Goal: Transaction & Acquisition: Purchase product/service

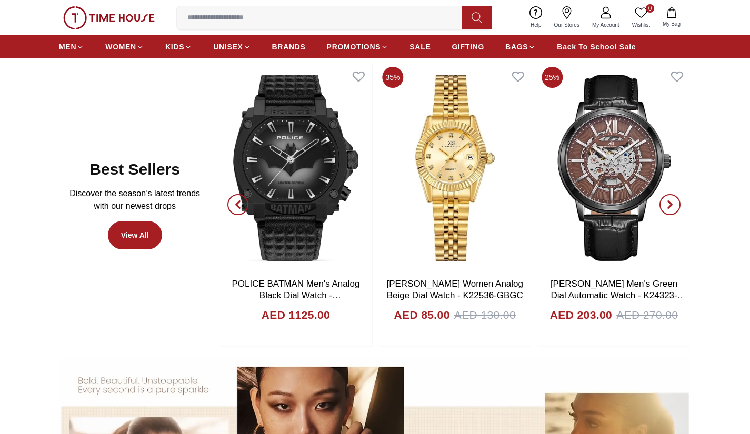
click at [242, 208] on icon "button" at bounding box center [238, 204] width 8 height 8
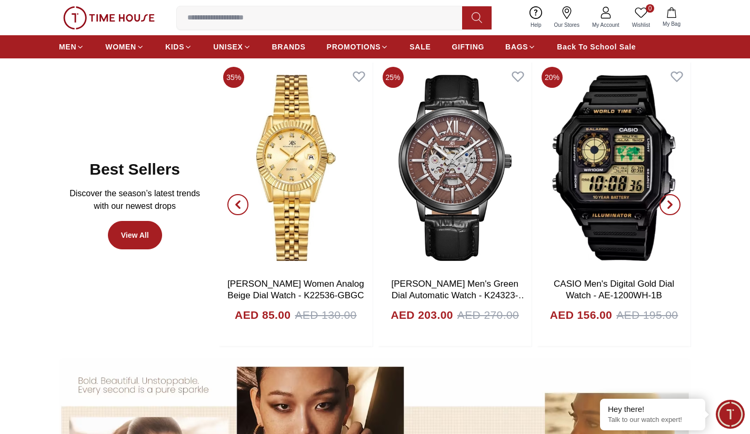
click at [242, 208] on icon "button" at bounding box center [238, 204] width 8 height 8
click at [233, 209] on span "button" at bounding box center [237, 204] width 21 height 21
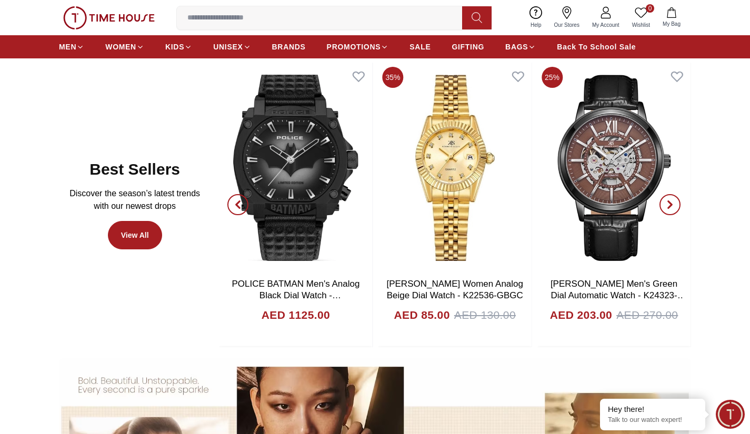
click at [233, 209] on span "button" at bounding box center [237, 204] width 21 height 21
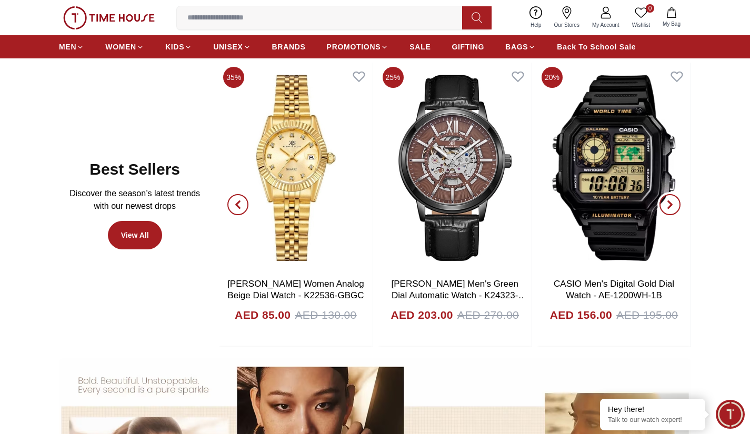
click at [669, 205] on icon "button" at bounding box center [670, 204] width 8 height 8
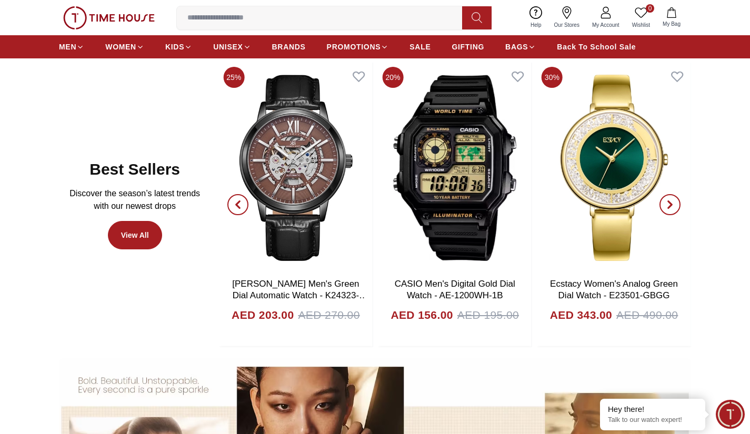
click at [669, 205] on icon "button" at bounding box center [670, 204] width 8 height 8
click at [238, 199] on span "button" at bounding box center [237, 204] width 21 height 21
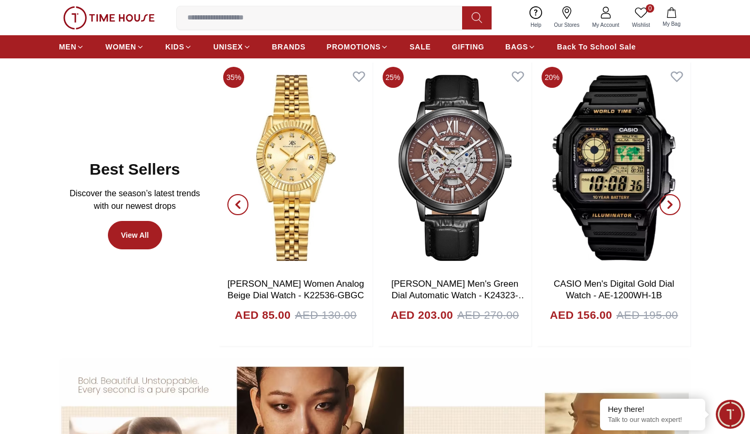
click at [238, 199] on span "button" at bounding box center [237, 204] width 21 height 21
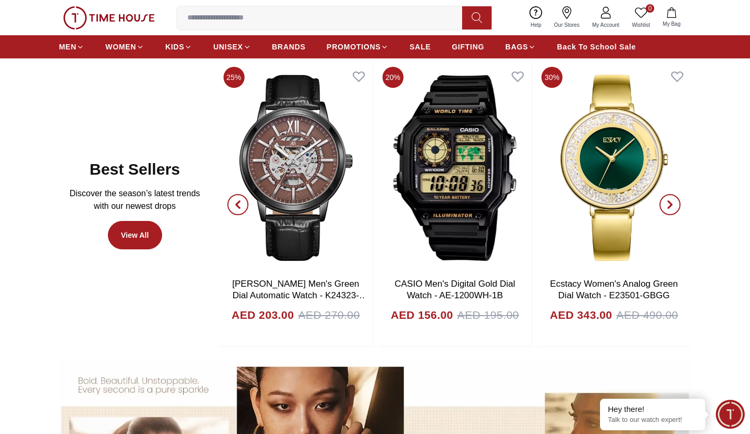
click at [666, 201] on icon "button" at bounding box center [670, 204] width 8 height 8
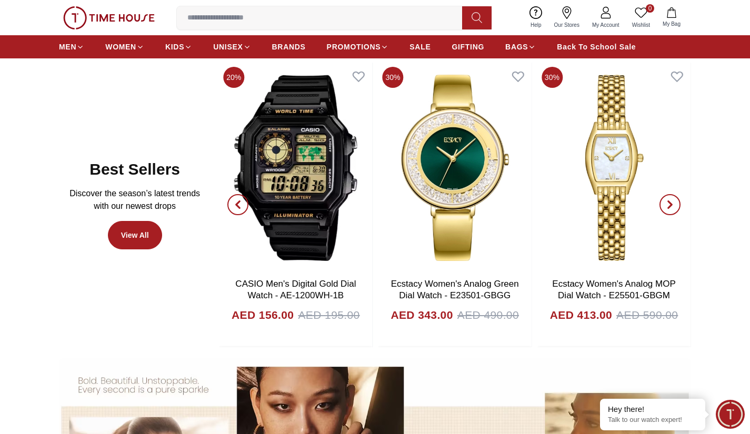
click at [672, 207] on icon "button" at bounding box center [670, 204] width 8 height 8
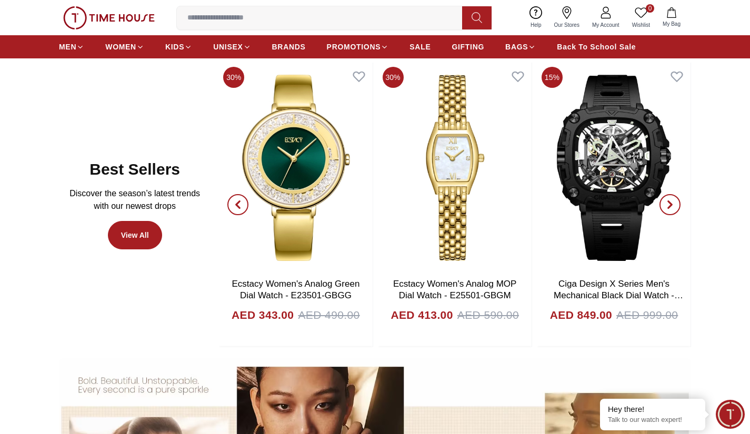
click at [672, 207] on icon "button" at bounding box center [670, 204] width 8 height 8
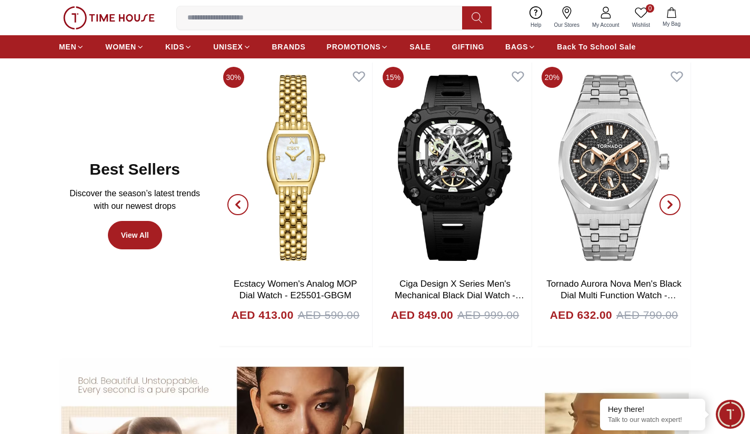
click at [672, 207] on icon "button" at bounding box center [670, 204] width 8 height 8
click at [672, 208] on icon "button" at bounding box center [670, 204] width 8 height 8
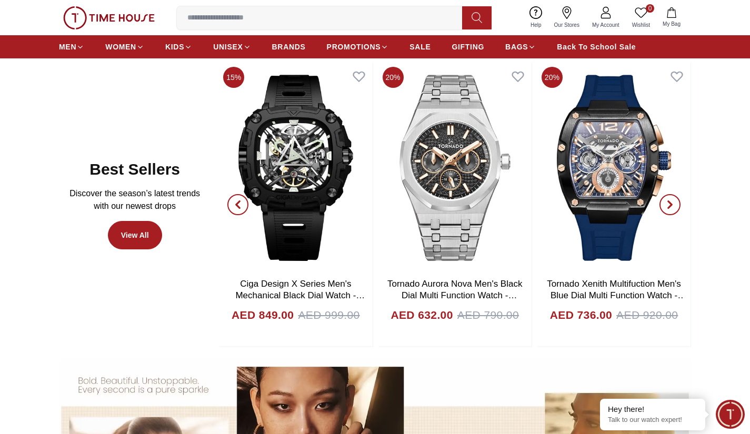
click at [672, 208] on icon "button" at bounding box center [670, 204] width 8 height 8
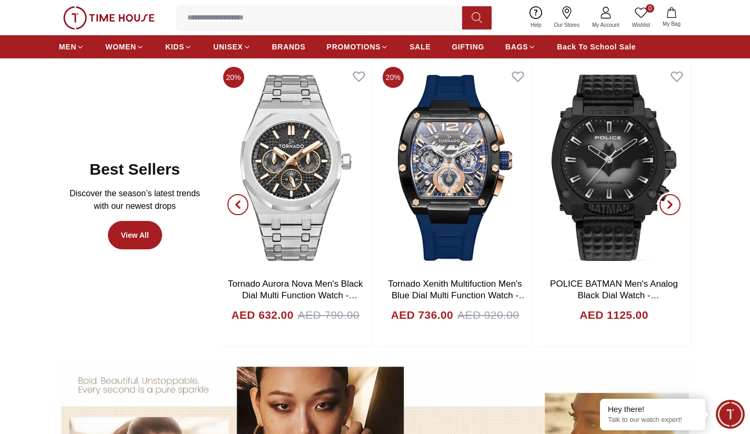
click at [672, 208] on icon "button" at bounding box center [670, 204] width 8 height 8
click at [673, 209] on icon "button" at bounding box center [670, 204] width 8 height 8
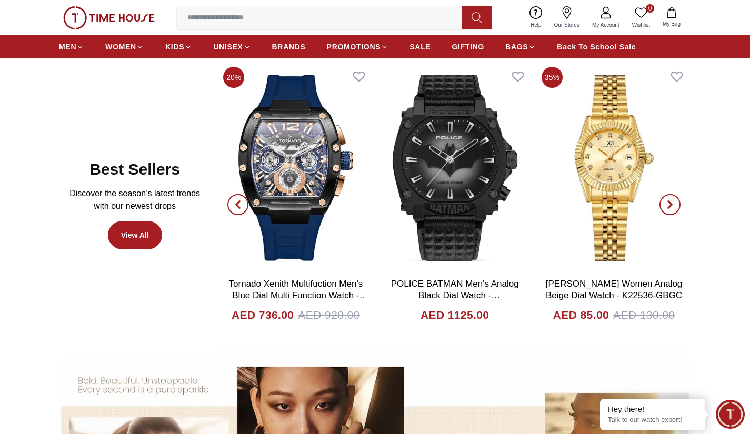
click at [732, 415] on span "Minimize live chat window" at bounding box center [730, 414] width 38 height 38
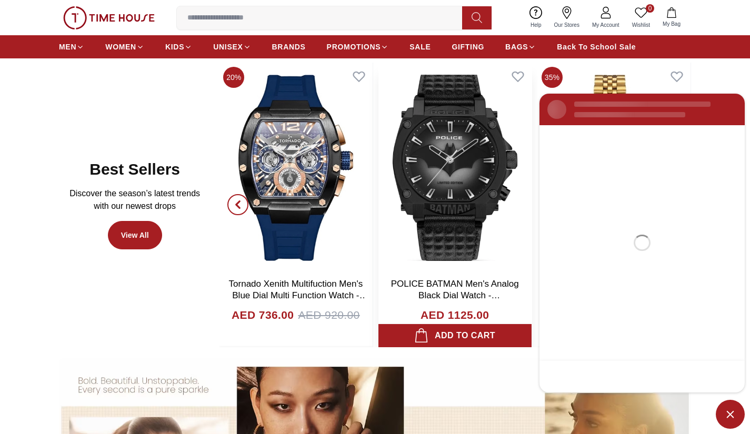
click at [524, 230] on img at bounding box center [454, 168] width 153 height 210
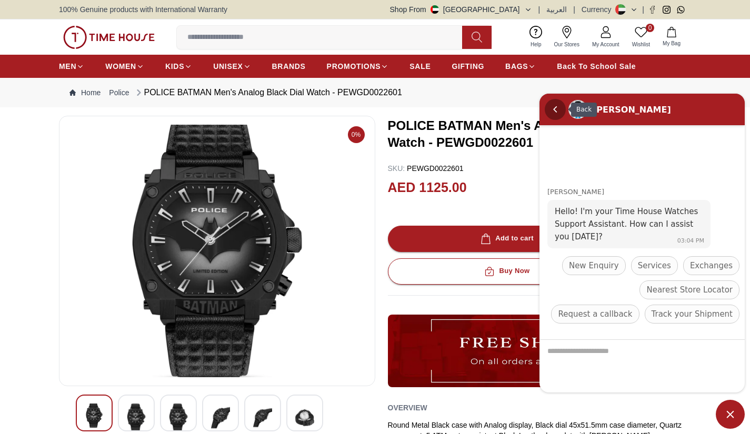
click at [555, 113] on em "Back" at bounding box center [555, 108] width 21 height 21
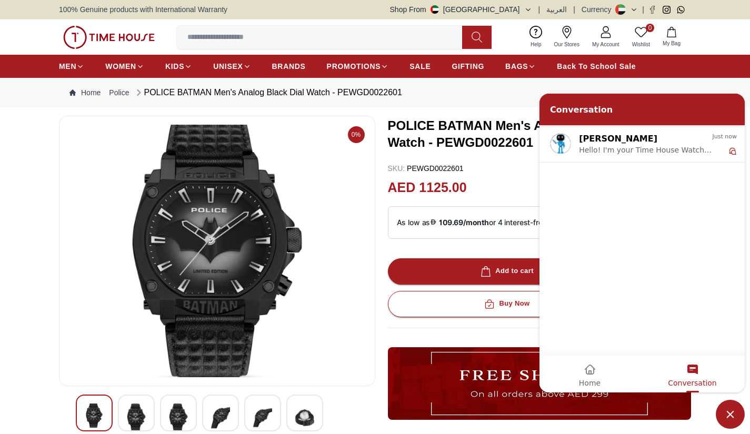
click at [510, 128] on h3 "POLICE BATMAN Men's Analog Black Dial Watch - PEWGD0022601" at bounding box center [522, 134] width 268 height 34
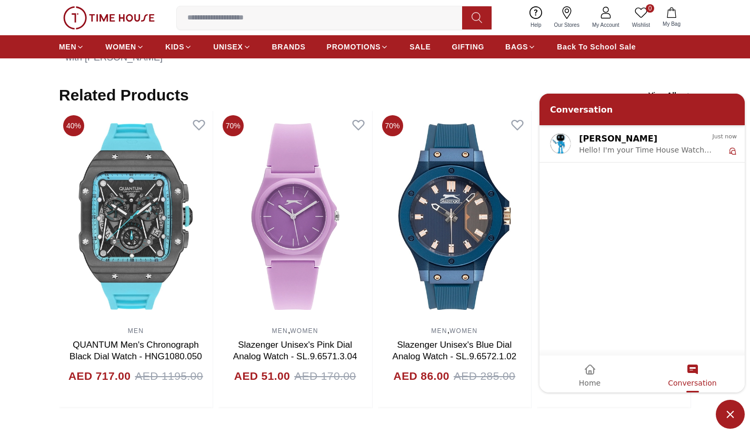
scroll to position [631, 0]
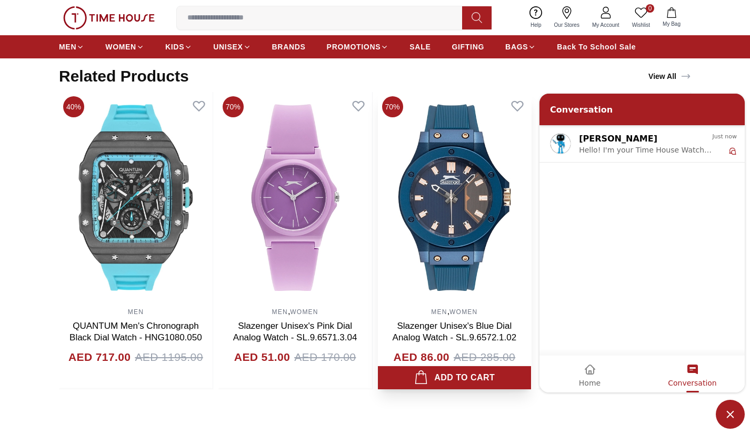
click at [444, 306] on div "MEN , WOMEN Slazenger Unisex's Blue Dial Analog Watch - SL.9.6572.1.02 AED 86.0…" at bounding box center [455, 346] width 154 height 87
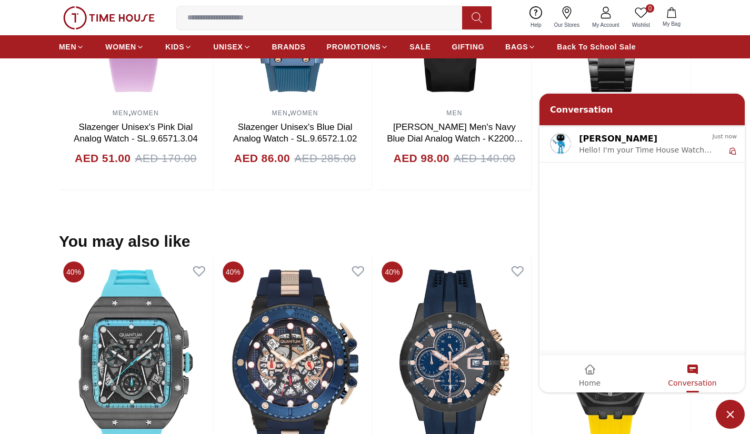
scroll to position [947, 0]
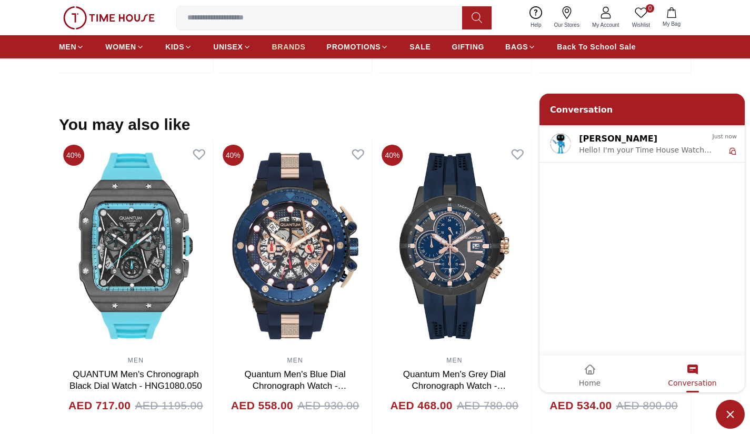
click at [296, 51] on span "BRANDS" at bounding box center [289, 47] width 34 height 11
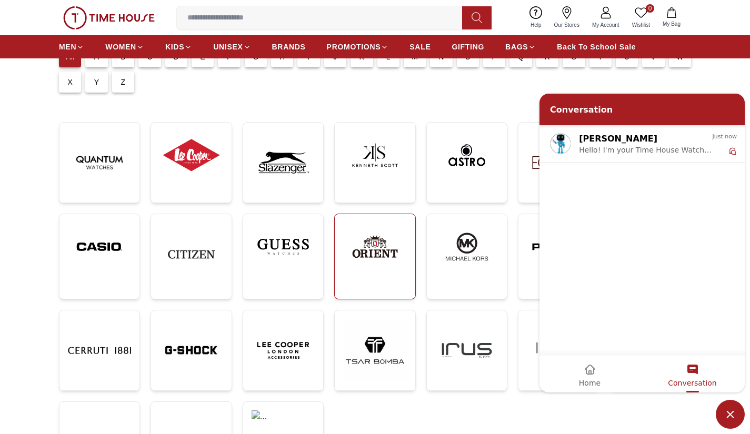
scroll to position [53, 0]
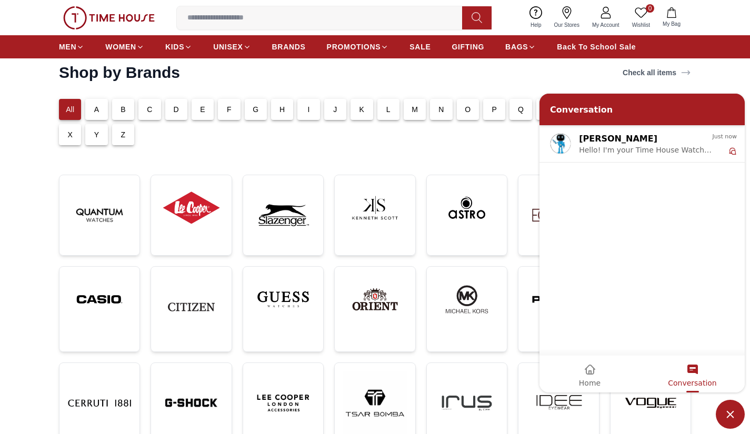
click at [361, 106] on p "K" at bounding box center [361, 109] width 5 height 11
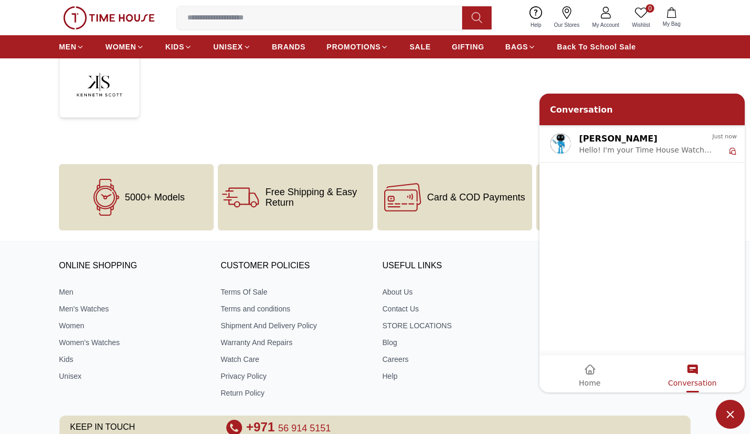
scroll to position [85, 0]
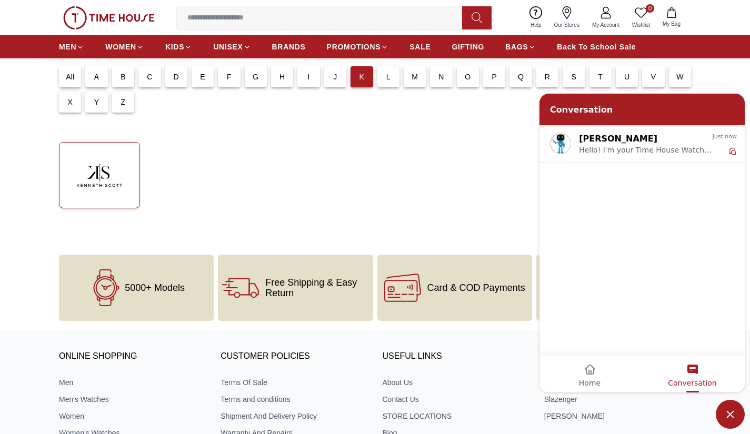
click at [110, 172] on img at bounding box center [99, 175] width 63 height 48
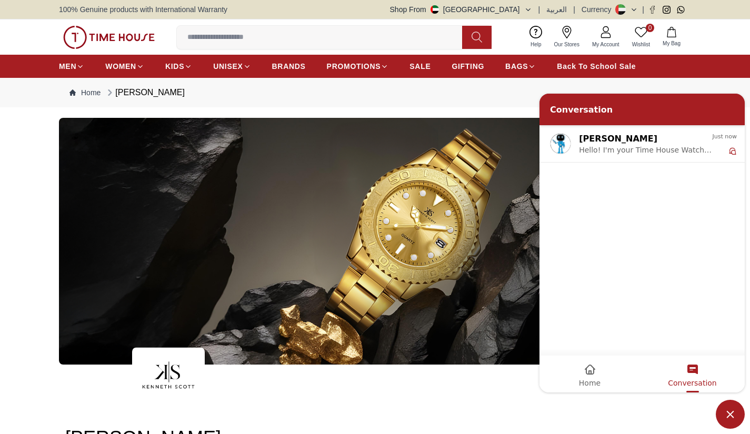
click at [596, 374] on em "Home" at bounding box center [590, 369] width 13 height 13
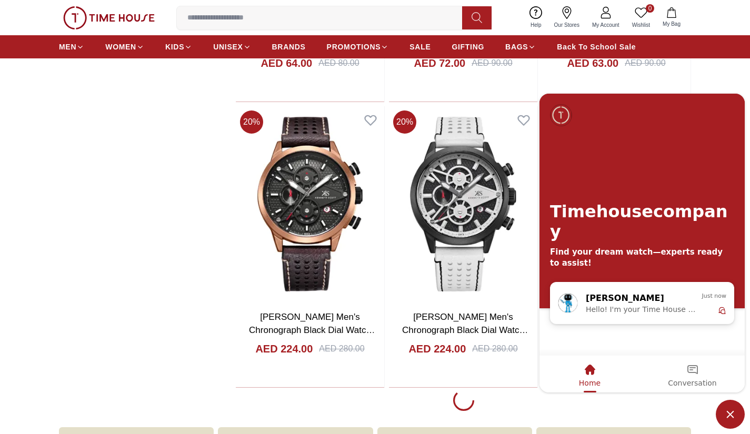
scroll to position [2263, 0]
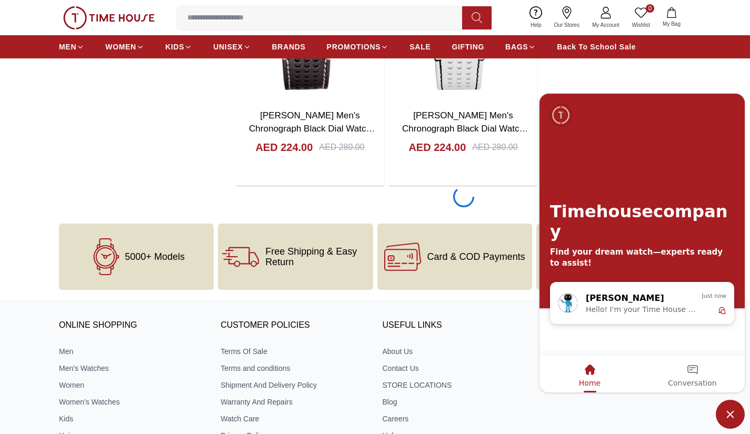
scroll to position [2368, 0]
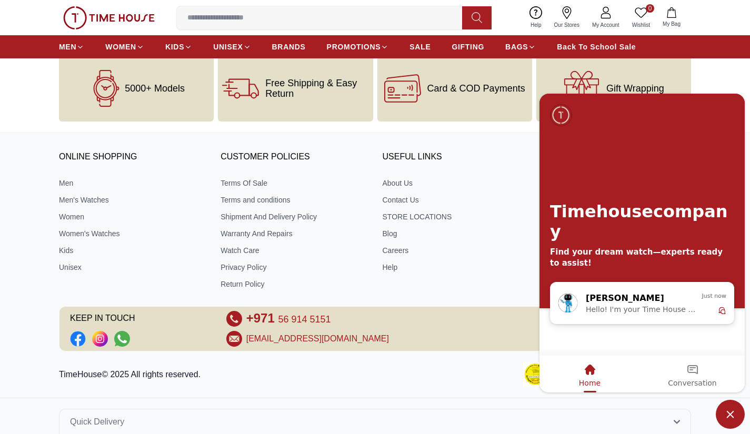
scroll to position [6262, 0]
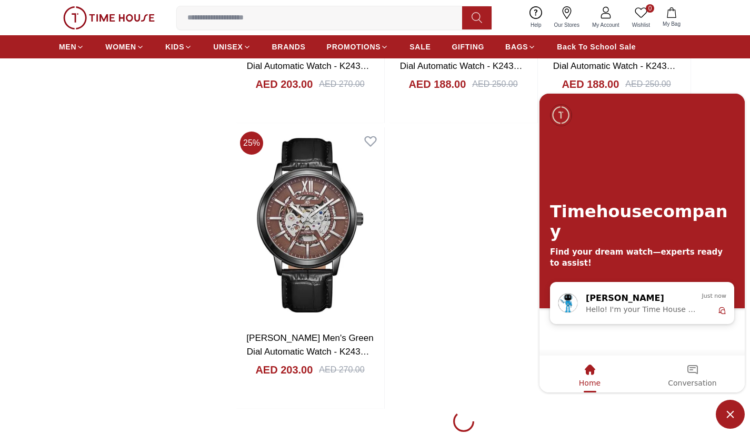
scroll to position [9893, 0]
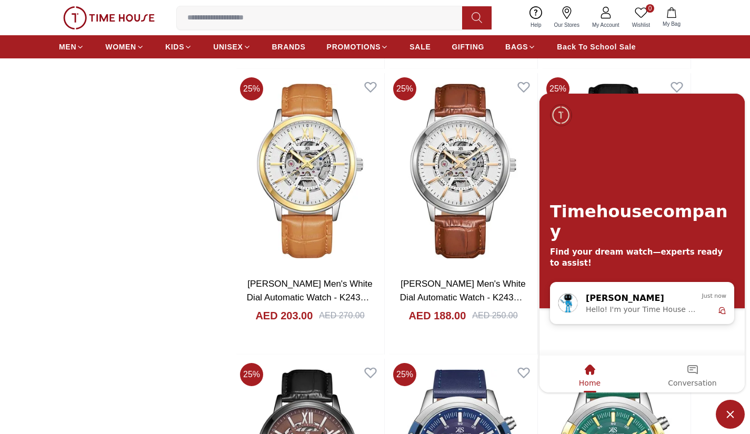
scroll to position [9630, 0]
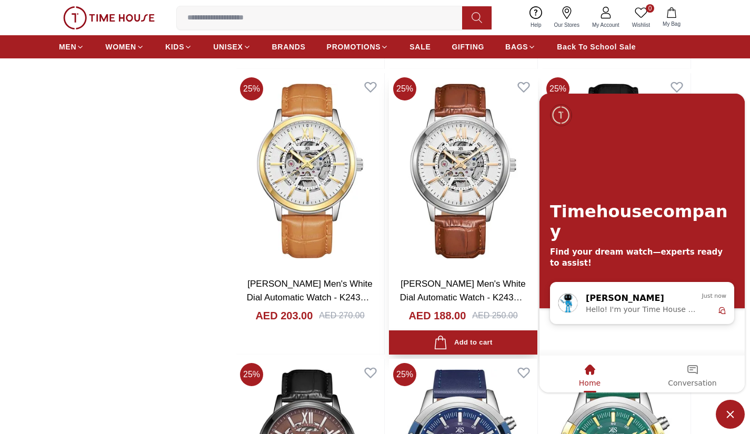
click at [461, 214] on img at bounding box center [463, 171] width 148 height 196
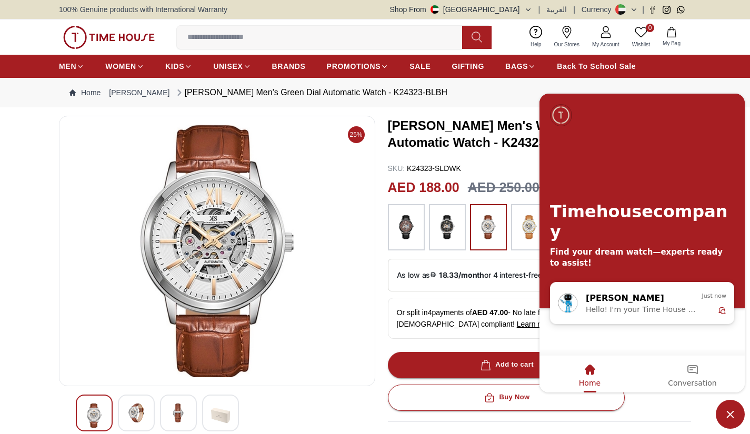
click at [108, 162] on img at bounding box center [217, 251] width 298 height 253
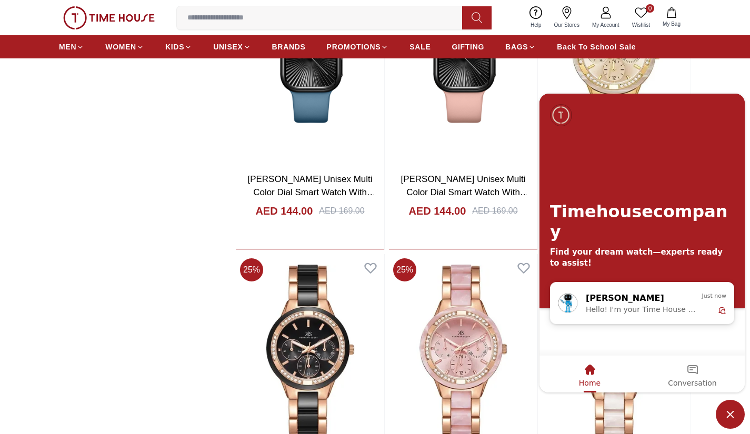
scroll to position [6390, 0]
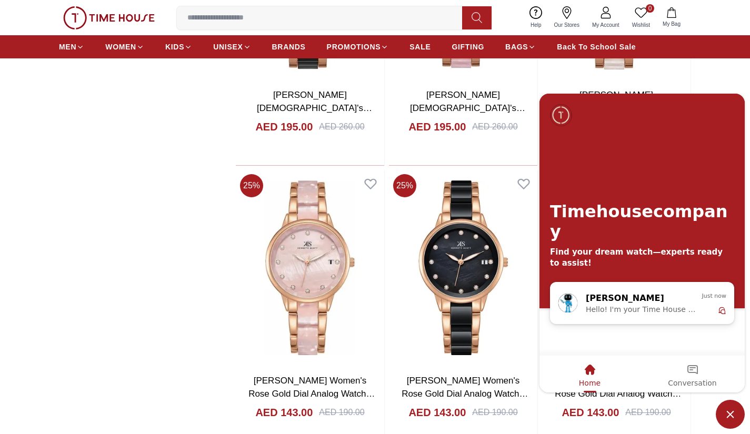
drag, startPoint x: 742, startPoint y: 258, endPoint x: 748, endPoint y: 347, distance: 88.6
click html "Timehousecompany Find your dream watch—experts ready to assist! [PERSON_NAME] H…"
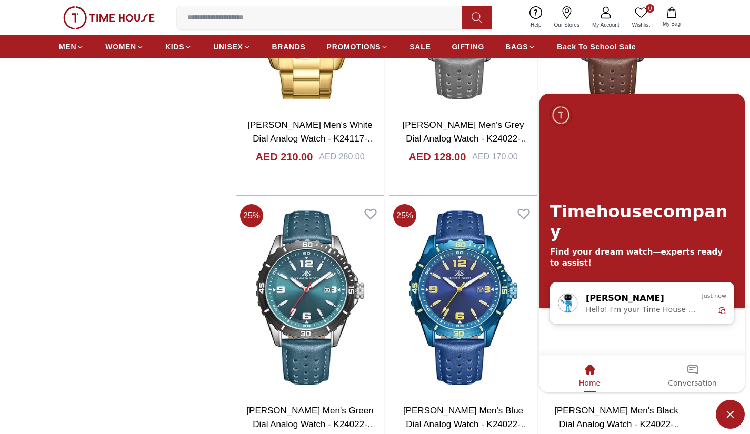
scroll to position [11495, 0]
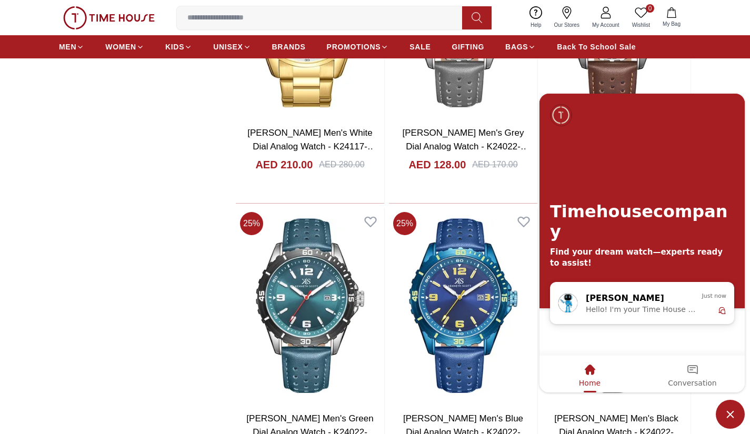
scroll to position [11345, 0]
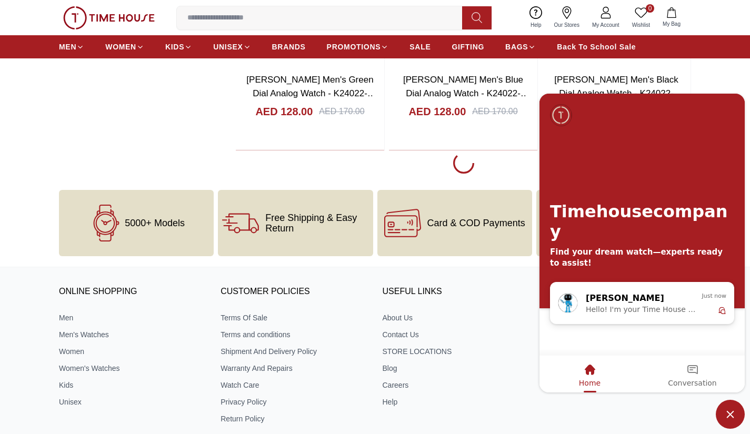
scroll to position [11842, 0]
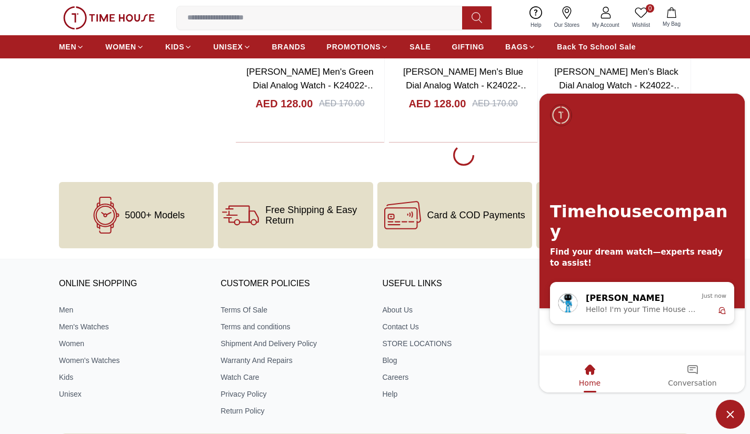
click at [725, 410] on span "Minimize live chat window" at bounding box center [730, 414] width 29 height 29
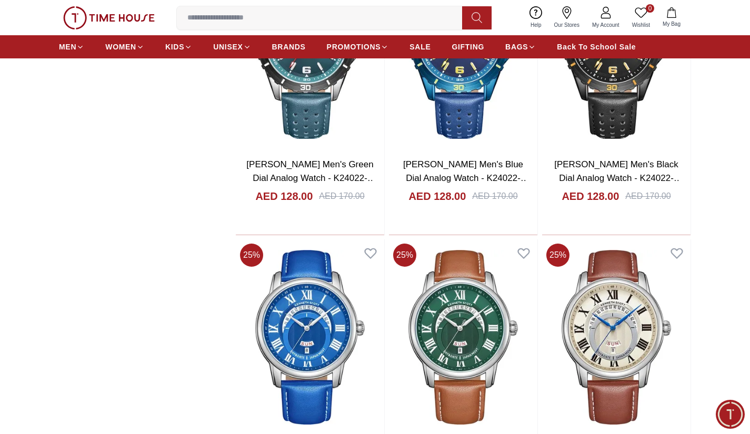
scroll to position [11736, 0]
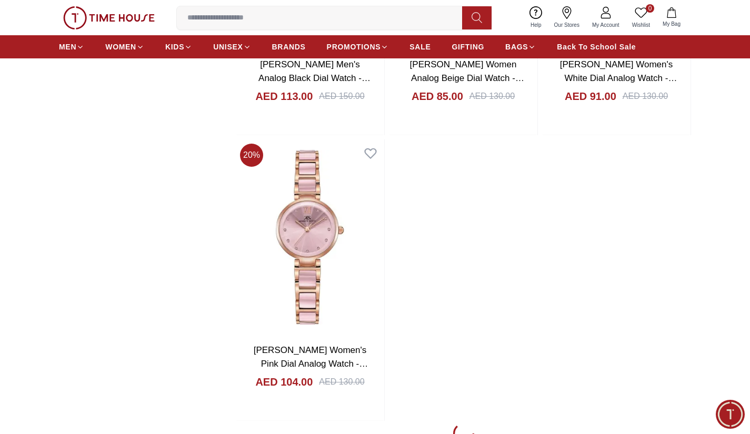
scroll to position [15655, 0]
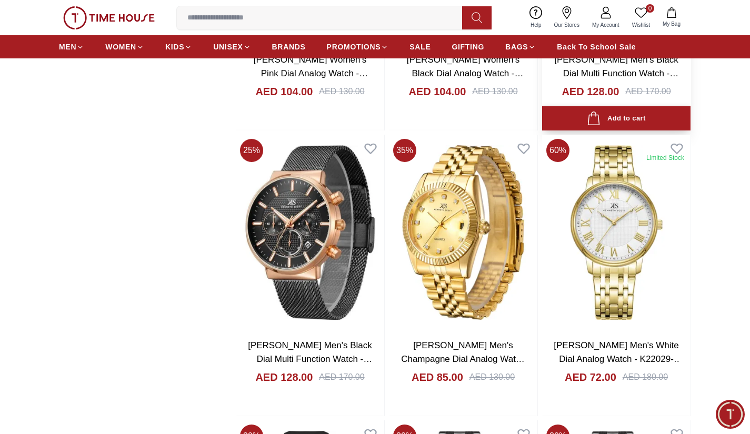
scroll to position [15866, 0]
